Goal: Find specific page/section: Find specific page/section

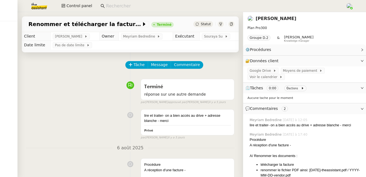
scroll to position [2, 0]
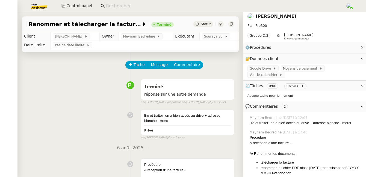
click at [261, 16] on link "[PERSON_NAME]" at bounding box center [276, 16] width 41 height 5
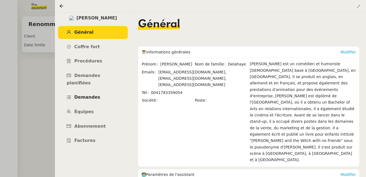
click at [86, 94] on span "Demandes" at bounding box center [87, 96] width 26 height 5
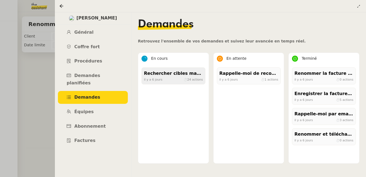
click at [163, 80] on div "[DATE] ⏱ 24 actions" at bounding box center [173, 79] width 59 height 5
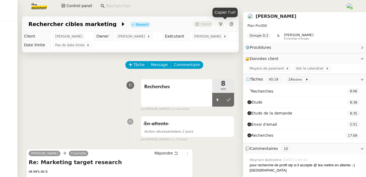
click at [230, 25] on icon at bounding box center [231, 23] width 2 height 3
click at [119, 9] on nz-input-group at bounding box center [221, 6] width 247 height 8
click at [120, 6] on input at bounding box center [223, 5] width 234 height 7
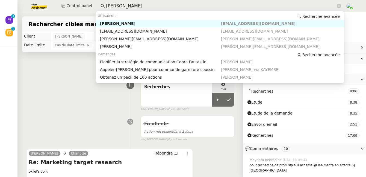
click at [121, 22] on div "[PERSON_NAME]" at bounding box center [160, 23] width 121 height 5
type input "[PERSON_NAME]"
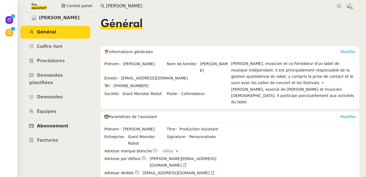
click at [69, 119] on link "Abonnement" at bounding box center [55, 125] width 70 height 13
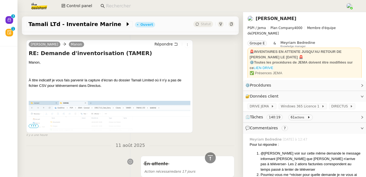
scroll to position [481, 0]
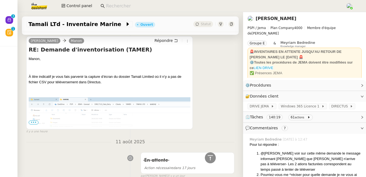
click at [33, 124] on span "•••" at bounding box center [34, 122] width 10 height 4
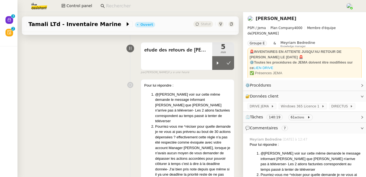
scroll to position [45, 0]
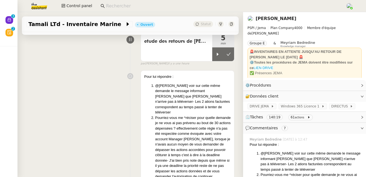
click at [315, 114] on span "⏲️ Tâches 140:19 61 actions" at bounding box center [300, 117] width 110 height 6
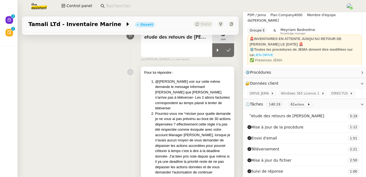
scroll to position [56, 0]
